Goal: Task Accomplishment & Management: Complete application form

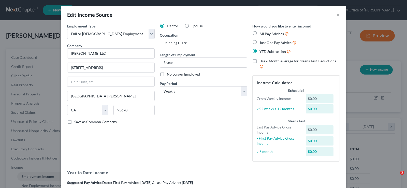
select select "0"
select select "4"
select select "3"
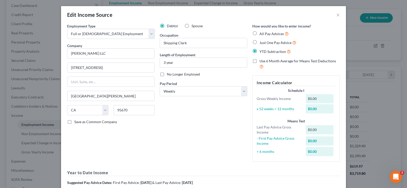
scroll to position [103, 0]
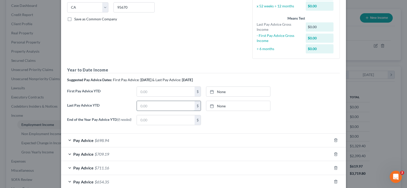
click at [156, 107] on input "text" at bounding box center [166, 106] width 58 height 10
type input "766."
type input "[DATE]"
click at [238, 106] on link "[DATE]" at bounding box center [238, 106] width 64 height 10
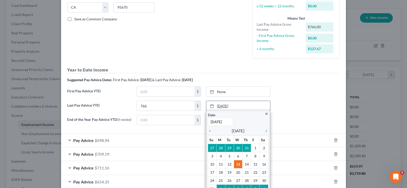
click at [239, 104] on link "[DATE]" at bounding box center [238, 106] width 64 height 10
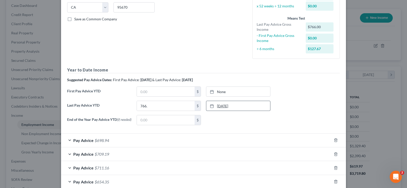
click at [235, 106] on link "[DATE]" at bounding box center [238, 106] width 64 height 10
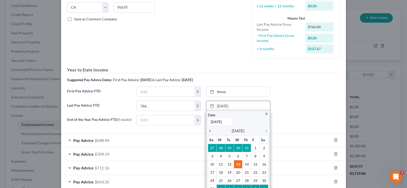
click at [210, 130] on icon "chevron_left" at bounding box center [211, 131] width 7 height 4
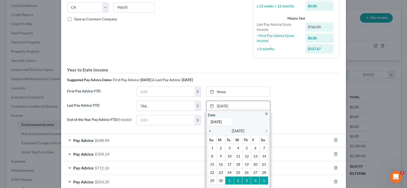
click at [210, 130] on icon "chevron_left" at bounding box center [211, 131] width 7 height 4
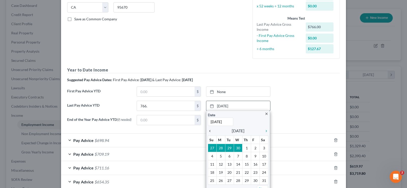
click at [210, 129] on icon "chevron_left" at bounding box center [211, 131] width 7 height 4
click at [267, 130] on icon "chevron_right" at bounding box center [265, 131] width 7 height 4
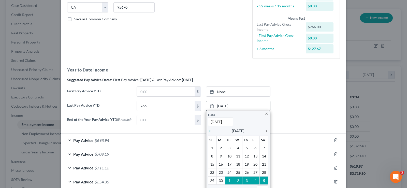
click at [267, 129] on icon "chevron_right" at bounding box center [265, 131] width 7 height 4
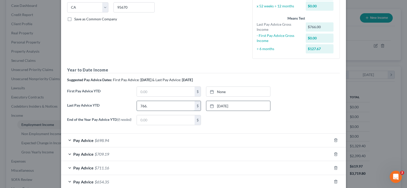
click at [155, 104] on input "766." at bounding box center [166, 106] width 58 height 10
click at [157, 105] on input "766." at bounding box center [166, 106] width 58 height 10
type input "787.30"
click at [154, 92] on input "text" at bounding box center [166, 92] width 58 height 10
type input "787.30"
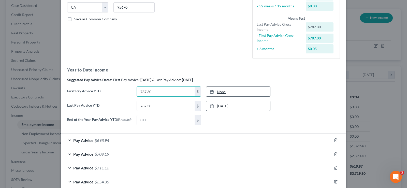
type input "[DATE]"
click at [230, 91] on link "None" at bounding box center [238, 92] width 64 height 10
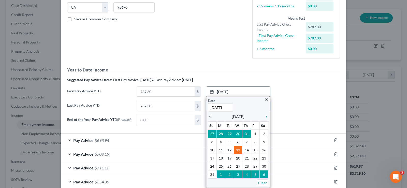
click at [210, 117] on icon "chevron_left" at bounding box center [211, 117] width 7 height 4
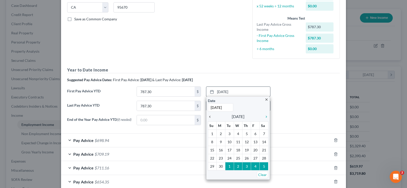
click at [210, 117] on icon "chevron_left" at bounding box center [211, 117] width 7 height 4
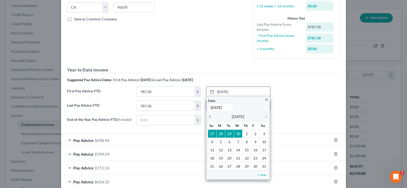
click at [210, 117] on icon "chevron_left" at bounding box center [211, 117] width 7 height 4
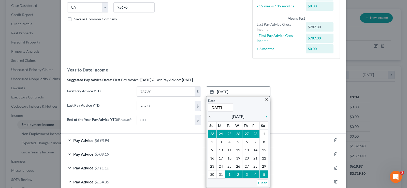
click at [210, 117] on icon "chevron_left" at bounding box center [211, 117] width 7 height 4
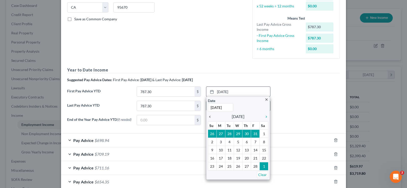
click at [210, 117] on icon "chevron_left" at bounding box center [211, 117] width 7 height 4
click at [210, 116] on icon "chevron_left" at bounding box center [211, 117] width 7 height 4
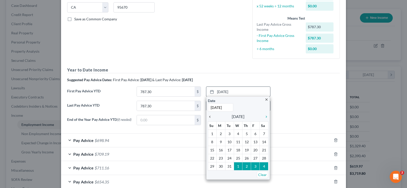
click at [210, 116] on icon "chevron_left" at bounding box center [211, 117] width 7 height 4
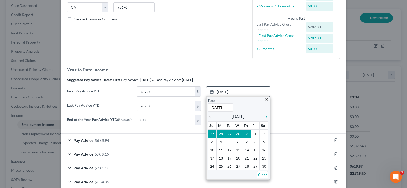
click at [210, 116] on icon "chevron_left" at bounding box center [211, 117] width 7 height 4
click at [269, 116] on div "close Date [DATE] Time 12:00 AM chevron_left [DATE] chevron_right Su M Tu W Th …" at bounding box center [238, 137] width 64 height 83
click at [267, 117] on icon "chevron_right" at bounding box center [265, 117] width 7 height 4
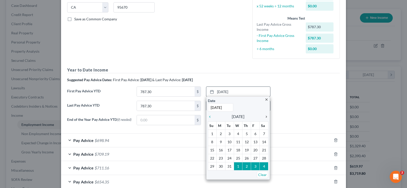
click at [267, 117] on icon "chevron_right" at bounding box center [265, 117] width 7 height 4
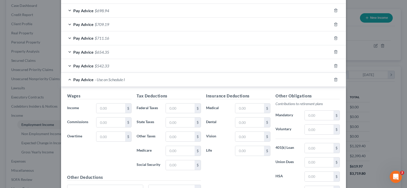
scroll to position [284, 0]
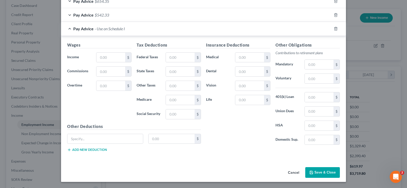
click at [322, 172] on button "Save & Close" at bounding box center [322, 172] width 35 height 11
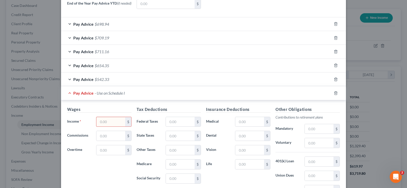
scroll to position [233, 0]
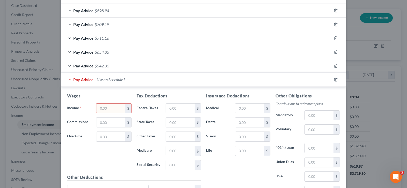
click at [110, 109] on input "text" at bounding box center [110, 109] width 29 height 10
type input "787.30"
click at [179, 108] on input "text" at bounding box center [180, 109] width 29 height 10
click at [182, 167] on input "text" at bounding box center [180, 165] width 29 height 10
type input "48.81"
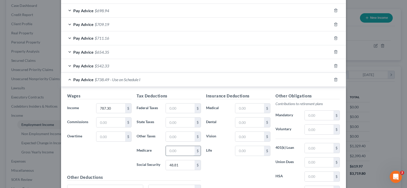
click at [177, 153] on input "text" at bounding box center [180, 151] width 29 height 10
type input "11.41"
click at [179, 138] on input "text" at bounding box center [180, 137] width 29 height 10
type input "9.45"
click at [181, 122] on input "text" at bounding box center [180, 123] width 29 height 10
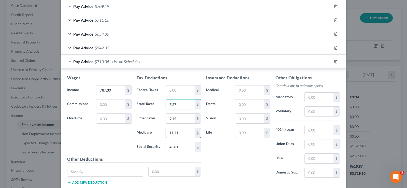
scroll to position [258, 0]
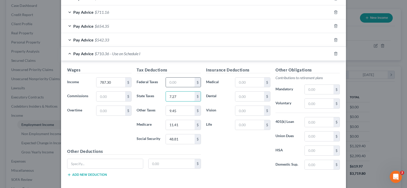
type input "7.27"
click at [175, 81] on input "text" at bounding box center [180, 83] width 29 height 10
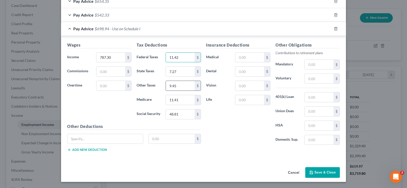
scroll to position [284, 0]
type input "11.42"
click at [321, 172] on button "Save & Close" at bounding box center [322, 172] width 35 height 11
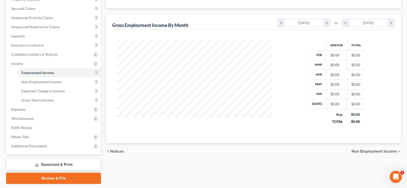
scroll to position [119, 0]
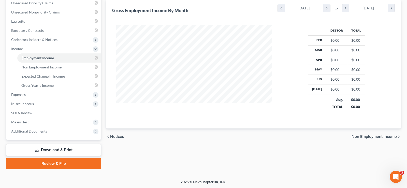
click at [368, 137] on span "Non Employment Income" at bounding box center [374, 137] width 45 height 4
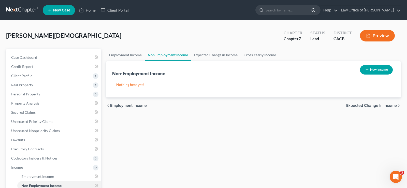
click at [356, 105] on span "Expected Change in Income" at bounding box center [371, 106] width 51 height 4
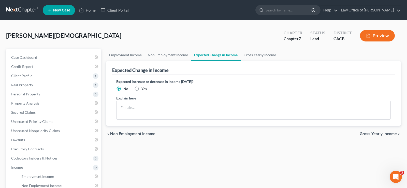
click at [366, 134] on span "Gross Yearly Income" at bounding box center [378, 134] width 37 height 4
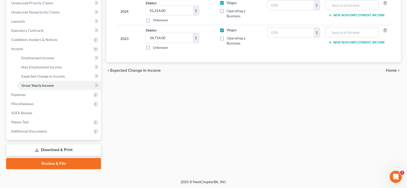
scroll to position [93, 0]
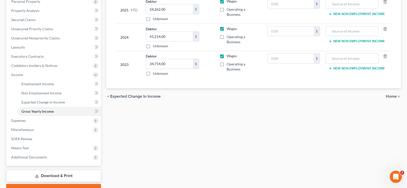
click at [390, 98] on span "Home" at bounding box center [391, 96] width 11 height 4
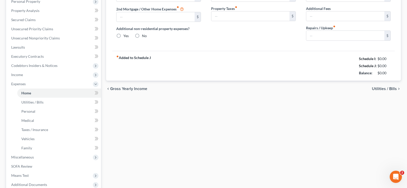
type input "800.00"
type input "0.00"
radio input "true"
type input "0.00"
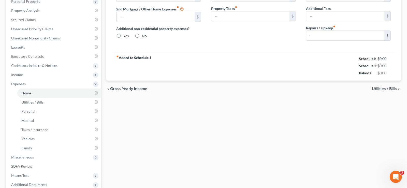
type input "0.00"
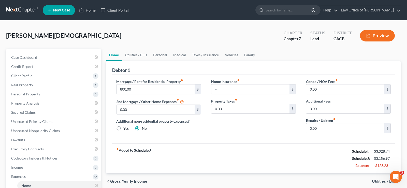
click at [382, 180] on span "Utilities / Bills" at bounding box center [384, 181] width 25 height 4
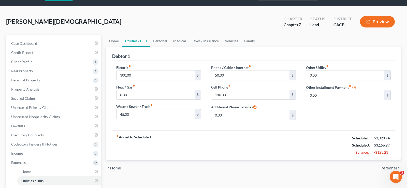
scroll to position [52, 0]
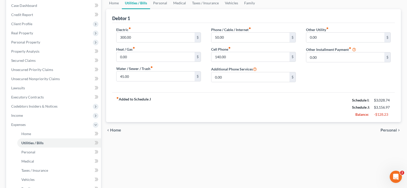
click at [391, 131] on span "Personal" at bounding box center [389, 130] width 16 height 4
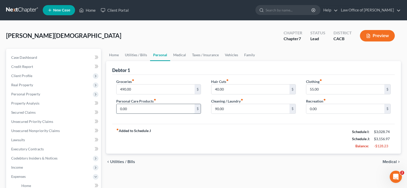
click at [134, 109] on input "0.00" at bounding box center [156, 109] width 78 height 10
type input "50"
click at [138, 90] on input "490.00" at bounding box center [156, 89] width 78 height 10
click at [147, 101] on label "Personal Care Products fiber_manual_record" at bounding box center [136, 100] width 40 height 5
click at [149, 107] on input "50" at bounding box center [156, 109] width 78 height 10
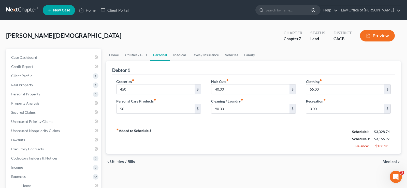
click at [147, 115] on div "Groceries fiber_manual_record 450 $ Personal Care Products fiber_manual_record …" at bounding box center [158, 98] width 95 height 39
click at [128, 89] on input "450" at bounding box center [156, 89] width 78 height 10
drag, startPoint x: 128, startPoint y: 89, endPoint x: 131, endPoint y: 89, distance: 3.1
click at [128, 89] on input "450" at bounding box center [156, 89] width 78 height 10
type input "450.00"
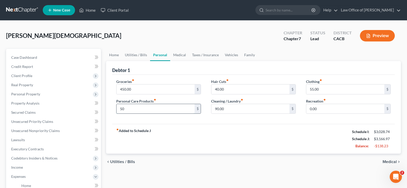
click at [126, 107] on input "50" at bounding box center [156, 109] width 78 height 10
click at [129, 110] on input "50" at bounding box center [156, 109] width 78 height 10
type input "50.00"
click at [390, 162] on span "Medical" at bounding box center [390, 162] width 14 height 4
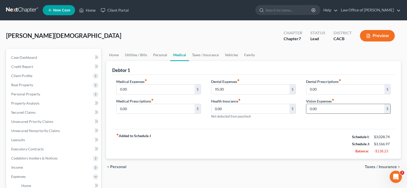
click at [327, 109] on input "0.00" at bounding box center [345, 109] width 78 height 10
type input "58.00"
click at [381, 165] on span "Taxes / Insurance" at bounding box center [381, 167] width 32 height 4
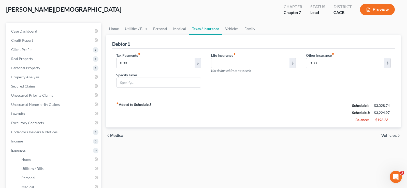
scroll to position [26, 0]
click at [223, 62] on input "text" at bounding box center [250, 64] width 78 height 10
type input "44.25"
click at [391, 136] on span "Vehicles" at bounding box center [389, 136] width 16 height 4
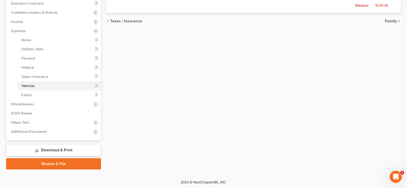
scroll to position [146, 0]
click at [71, 149] on link "Download & Print" at bounding box center [53, 150] width 95 height 12
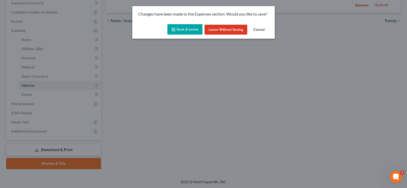
click at [189, 30] on button "Save & Leave" at bounding box center [184, 29] width 35 height 11
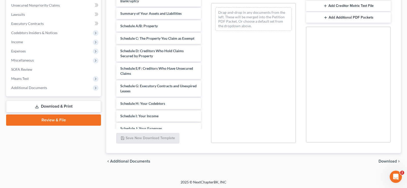
scroll to position [126, 0]
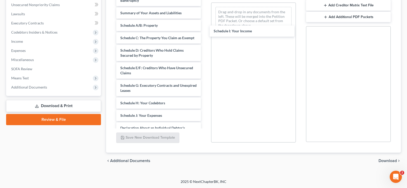
drag, startPoint x: 155, startPoint y: 115, endPoint x: 245, endPoint y: 107, distance: 91.2
click at [205, 32] on div "Schedule I: Your Income Voluntary Petition for Individuals Filing for Bankruptc…" at bounding box center [158, 118] width 93 height 256
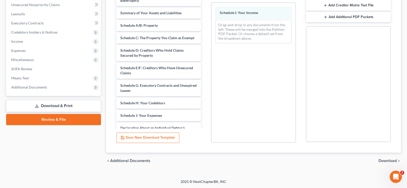
scroll to position [78, 0]
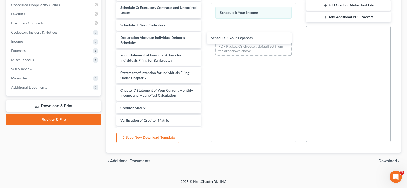
drag, startPoint x: 128, startPoint y: 36, endPoint x: 233, endPoint y: 65, distance: 109.1
click at [205, 37] on div "Schedule J: Your Expenses Voluntary Petition for Individuals Filing for Bankrup…" at bounding box center [158, 34] width 93 height 244
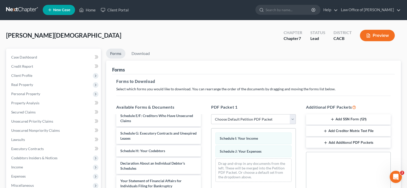
scroll to position [0, 0]
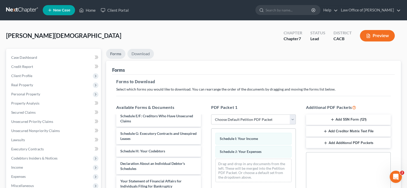
click at [141, 54] on link "Download" at bounding box center [140, 54] width 26 height 10
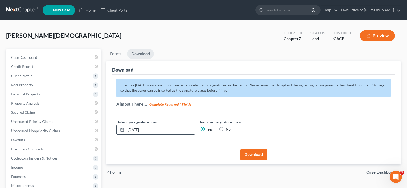
click at [161, 133] on input "[DATE]" at bounding box center [160, 130] width 69 height 10
type input "0"
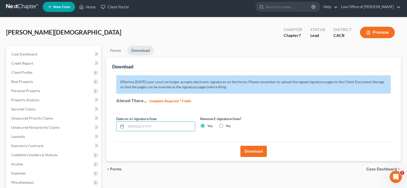
scroll to position [26, 0]
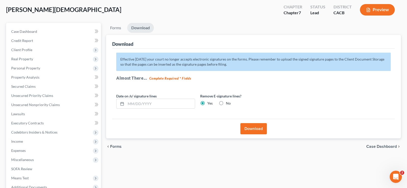
click at [253, 128] on button "Download" at bounding box center [253, 128] width 26 height 11
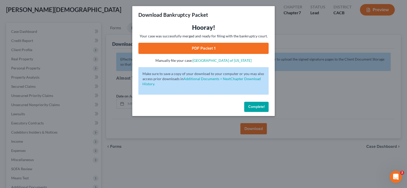
click at [210, 49] on link "PDF Packet 1" at bounding box center [203, 48] width 130 height 11
click at [262, 109] on span "Complete!" at bounding box center [256, 107] width 16 height 4
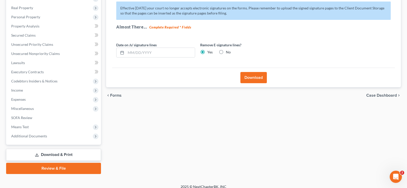
scroll to position [82, 0]
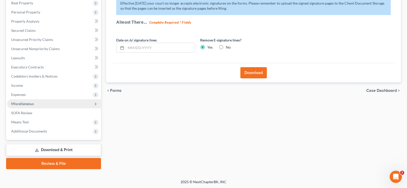
click at [23, 105] on span "Miscellaneous" at bounding box center [22, 103] width 23 height 4
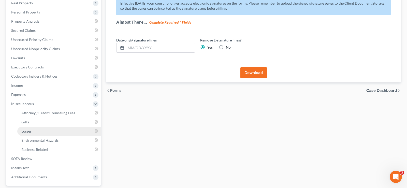
scroll to position [128, 0]
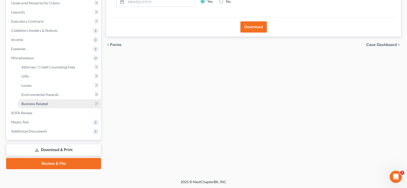
click at [40, 103] on span "Business Related" at bounding box center [34, 103] width 26 height 4
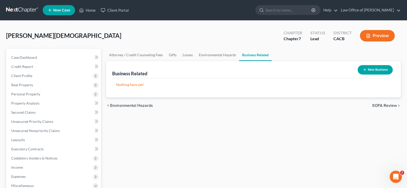
click at [382, 104] on span "SOFA Review" at bounding box center [384, 106] width 25 height 4
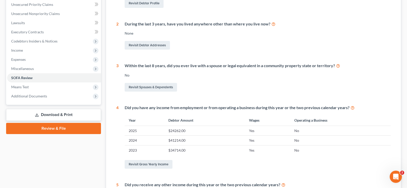
scroll to position [130, 0]
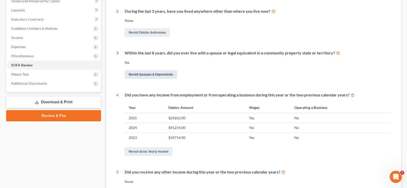
click at [160, 74] on link "Revisit Spouses & Dependents" at bounding box center [151, 74] width 52 height 9
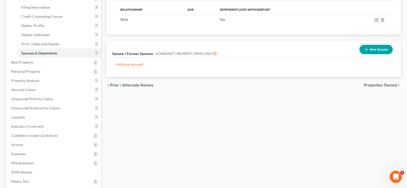
scroll to position [111, 0]
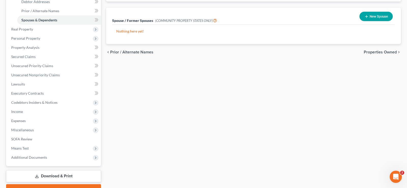
click at [371, 53] on span "Properties Owned" at bounding box center [380, 52] width 33 height 4
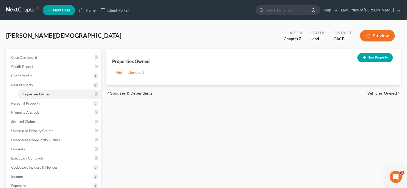
click at [379, 92] on span "Vehicles Owned" at bounding box center [382, 93] width 30 height 4
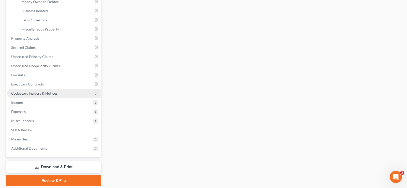
scroll to position [173, 0]
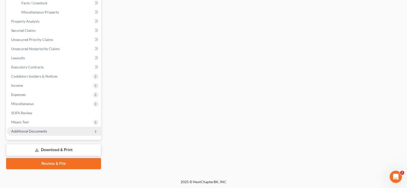
click at [38, 130] on span "Additional Documents" at bounding box center [29, 131] width 36 height 4
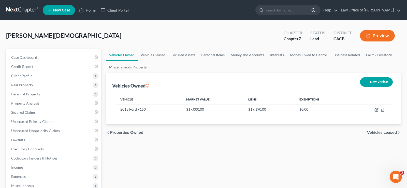
scroll to position [128, 0]
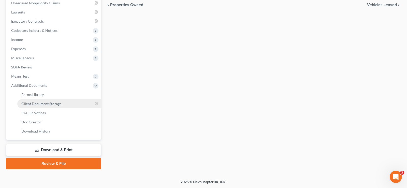
click at [41, 103] on span "Client Document Storage" at bounding box center [41, 103] width 40 height 4
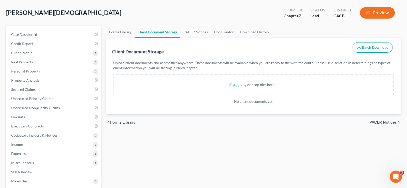
scroll to position [78, 0]
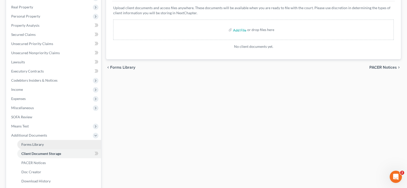
click at [31, 143] on span "Forms Library" at bounding box center [32, 144] width 22 height 4
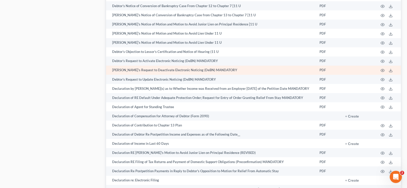
scroll to position [802, 0]
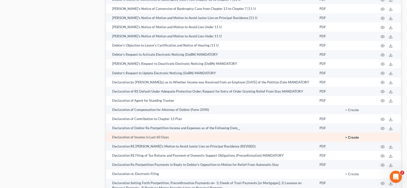
click at [355, 139] on button "+ Create" at bounding box center [352, 138] width 14 height 4
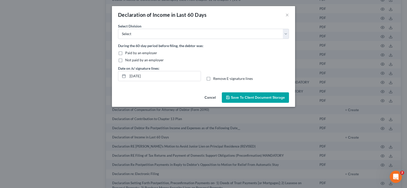
click at [125, 53] on label "Paid by an employer" at bounding box center [141, 52] width 32 height 5
click at [127, 53] on input "Paid by an employer" at bounding box center [128, 51] width 3 height 3
checkbox input "true"
click at [118, 29] on select "Select [GEOGRAPHIC_DATA] [GEOGRAPHIC_DATA] [GEOGRAPHIC_DATA][PERSON_NAME] [GEOG…" at bounding box center [203, 34] width 171 height 10
select select "1"
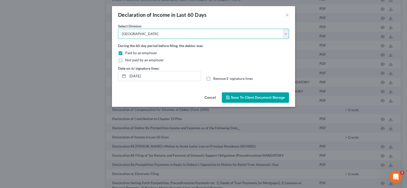
click option "[GEOGRAPHIC_DATA]" at bounding box center [0, 0] width 0 height 0
click at [157, 77] on input "[DATE]" at bounding box center [164, 76] width 73 height 10
type input "0"
drag, startPoint x: 209, startPoint y: 80, endPoint x: 202, endPoint y: 91, distance: 13.2
click at [213, 80] on label "Remove E-signature lines" at bounding box center [233, 78] width 40 height 5
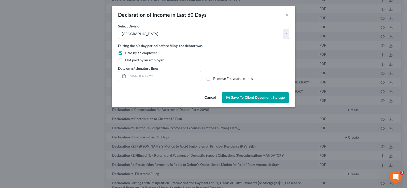
click at [215, 79] on input "Remove E-signature lines" at bounding box center [216, 77] width 3 height 3
checkbox input "true"
click at [240, 98] on span "Save to Client Document Storage" at bounding box center [258, 97] width 54 height 4
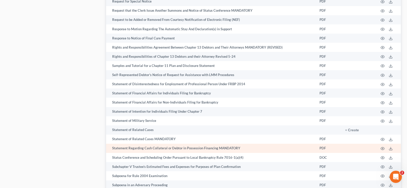
scroll to position [2567, 0]
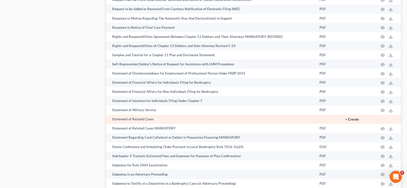
click at [354, 121] on button "+ Create" at bounding box center [352, 120] width 14 height 4
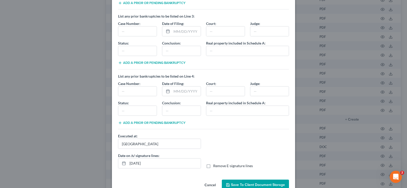
scroll to position [142, 0]
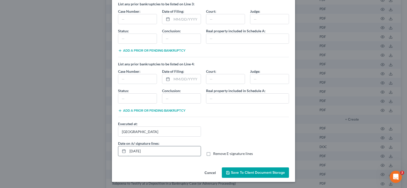
click at [156, 151] on input "[DATE]" at bounding box center [164, 151] width 73 height 10
type input "0"
click at [213, 154] on label "Remove E-signature lines" at bounding box center [233, 153] width 40 height 5
click at [215, 154] on input "Remove E-signature lines" at bounding box center [216, 152] width 3 height 3
checkbox input "true"
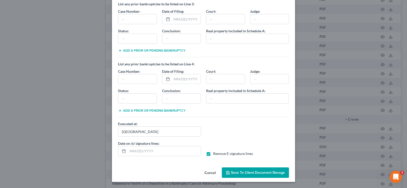
click at [256, 172] on span "Save to Client Document Storage" at bounding box center [258, 172] width 54 height 4
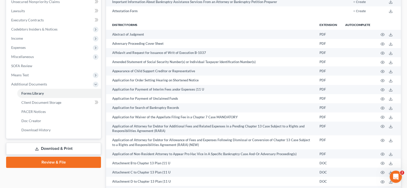
scroll to position [208, 0]
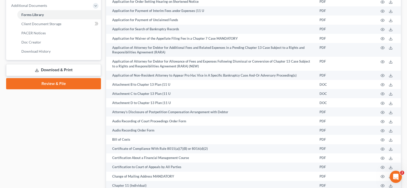
click at [48, 69] on link "Download & Print" at bounding box center [53, 70] width 95 height 12
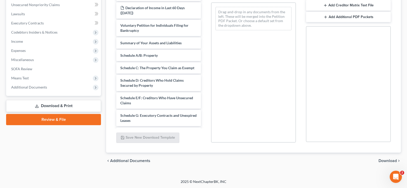
scroll to position [48, 0]
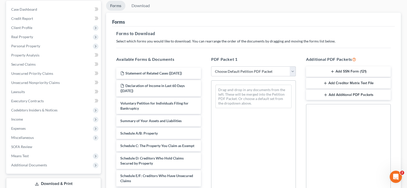
click at [346, 73] on button "Add SSN Form (121)" at bounding box center [348, 71] width 85 height 11
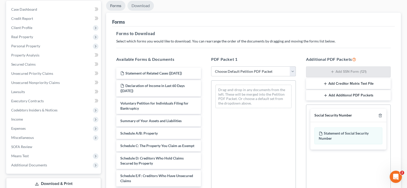
click at [142, 6] on link "Download" at bounding box center [140, 6] width 26 height 10
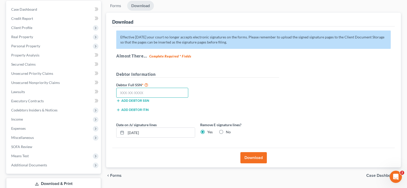
click at [147, 93] on input "text" at bounding box center [152, 93] width 72 height 10
click at [141, 110] on button "Add debtor ITIN" at bounding box center [132, 110] width 32 height 4
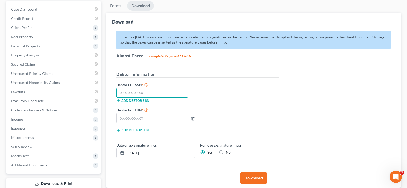
click at [143, 92] on input "text" at bounding box center [152, 93] width 72 height 10
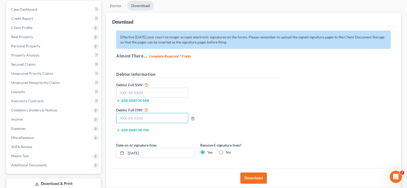
click at [143, 120] on input "text" at bounding box center [152, 118] width 72 height 10
type input "948-78-8544"
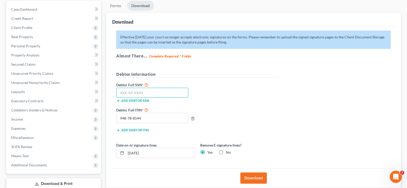
click at [142, 92] on input "text" at bounding box center [152, 93] width 72 height 10
click at [150, 154] on input "[DATE]" at bounding box center [160, 153] width 69 height 10
type input "0"
click at [134, 94] on input "text" at bounding box center [152, 93] width 72 height 10
click at [143, 92] on input "text" at bounding box center [152, 93] width 72 height 10
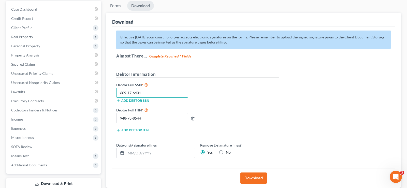
type input "609-17-6431"
click at [256, 176] on button "Download" at bounding box center [253, 177] width 26 height 11
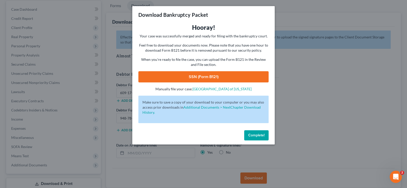
click at [207, 74] on link "SSN (Form B121)" at bounding box center [203, 76] width 130 height 11
drag, startPoint x: 257, startPoint y: 137, endPoint x: 267, endPoint y: 160, distance: 25.2
click at [257, 137] on span "Complete!" at bounding box center [256, 135] width 16 height 4
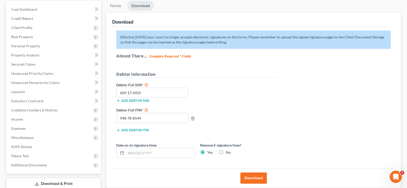
scroll to position [83, 0]
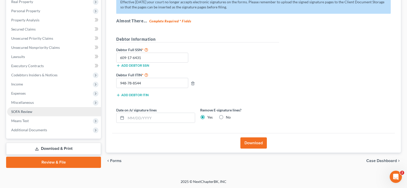
click at [28, 111] on span "SOFA Review" at bounding box center [21, 111] width 21 height 4
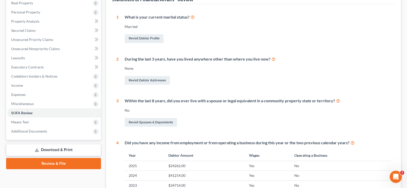
scroll to position [194, 0]
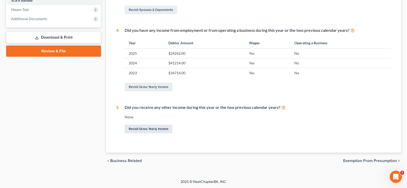
click at [161, 128] on link "Revisit Gross Yearly Income" at bounding box center [149, 129] width 48 height 9
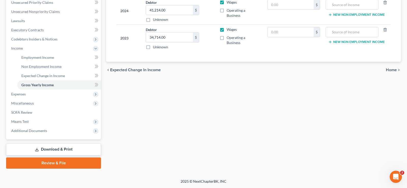
scroll to position [82, 0]
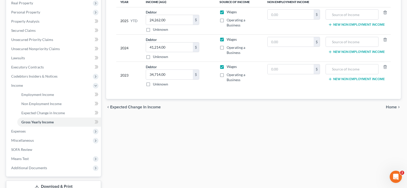
click at [392, 105] on span "Home" at bounding box center [391, 107] width 11 height 4
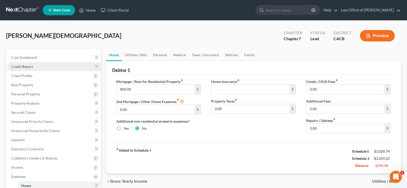
click at [24, 66] on span "Credit Report" at bounding box center [22, 66] width 22 height 4
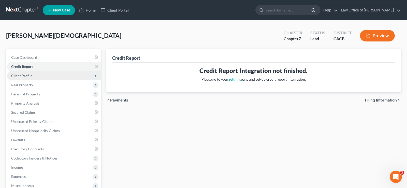
click at [22, 77] on span "Client Profile" at bounding box center [21, 76] width 21 height 4
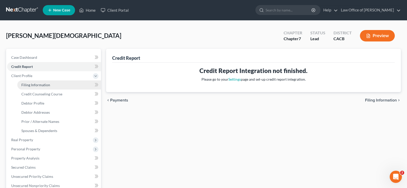
click at [43, 84] on span "Filing Information" at bounding box center [35, 85] width 29 height 4
select select "1"
select select "0"
select select "4"
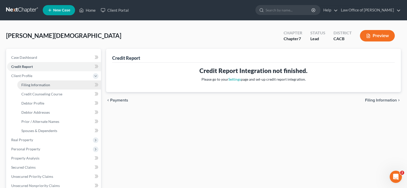
select select "0"
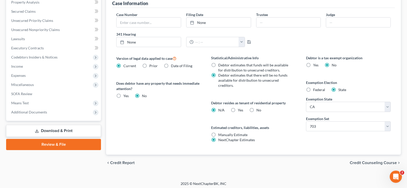
scroll to position [158, 0]
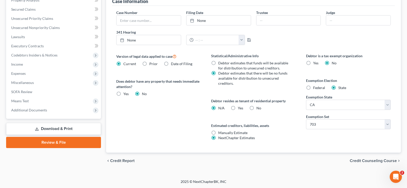
click at [375, 161] on span "Credit Counseling Course" at bounding box center [373, 161] width 47 height 4
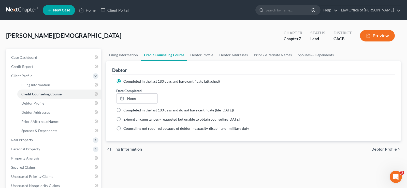
click at [383, 151] on span "Debtor Profile" at bounding box center [383, 149] width 25 height 4
select select "1"
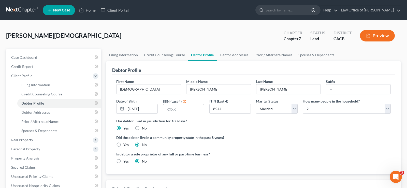
click at [181, 110] on input "text" at bounding box center [183, 109] width 41 height 10
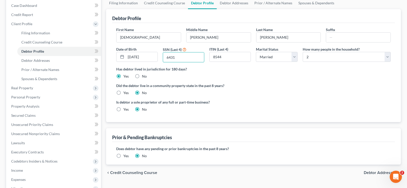
scroll to position [104, 0]
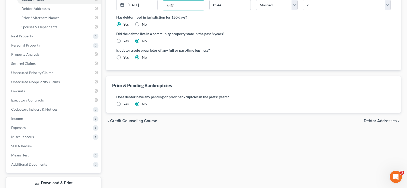
type input "6431"
click at [376, 121] on span "Debtor Addresses" at bounding box center [380, 121] width 33 height 4
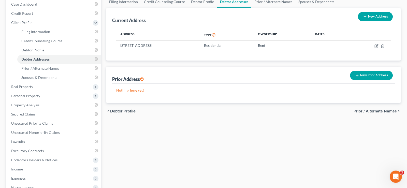
scroll to position [78, 0]
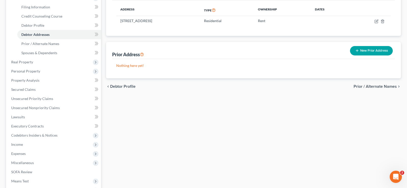
click at [376, 85] on span "Prior / Alternate Names" at bounding box center [375, 86] width 43 height 4
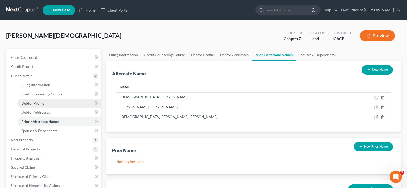
click at [43, 103] on span "Debtor Profile" at bounding box center [32, 103] width 23 height 4
select select "1"
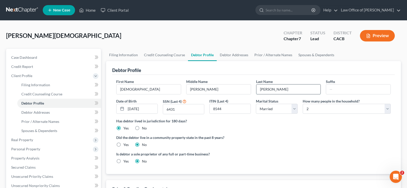
click at [278, 92] on input "[PERSON_NAME]" at bounding box center [288, 89] width 64 height 10
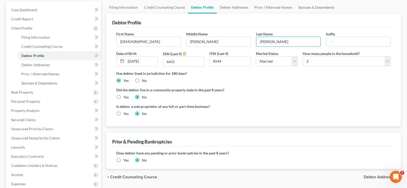
scroll to position [137, 0]
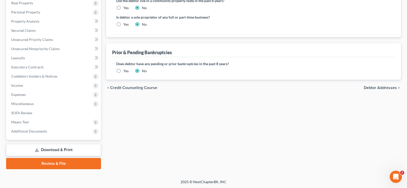
type input "[PERSON_NAME]"
click at [373, 88] on span "Debtor Addresses" at bounding box center [380, 88] width 33 height 4
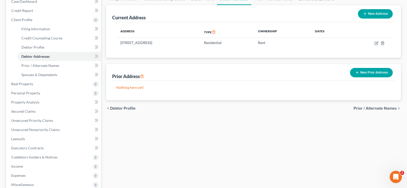
scroll to position [78, 0]
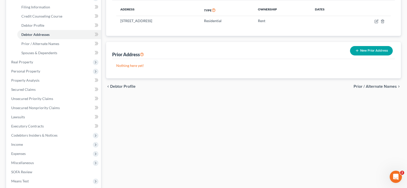
click at [381, 85] on span "Prior / Alternate Names" at bounding box center [375, 86] width 43 height 4
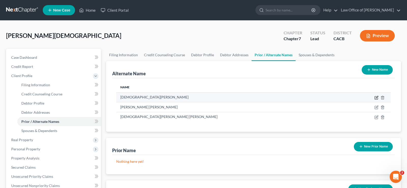
click at [375, 97] on icon at bounding box center [376, 98] width 4 height 4
